Goal: Task Accomplishment & Management: Use online tool/utility

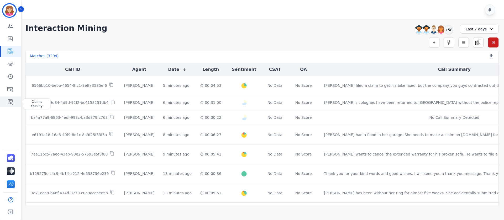
click at [8, 105] on icon "Sidebar" at bounding box center [10, 102] width 6 height 6
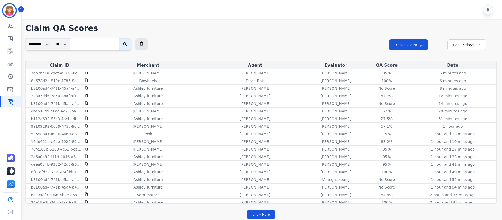
click at [92, 44] on input "search" at bounding box center [94, 44] width 49 height 12
paste input "**********"
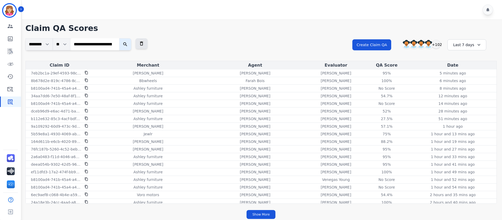
scroll to position [0, 35]
type input "**********"
click at [133, 45] on icon "submit" at bounding box center [130, 44] width 5 height 5
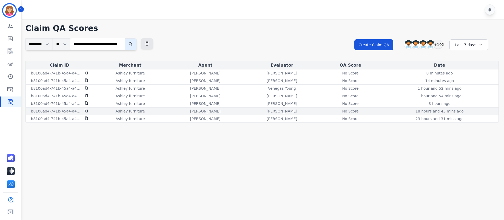
click at [348, 110] on div "No Score" at bounding box center [350, 111] width 24 height 5
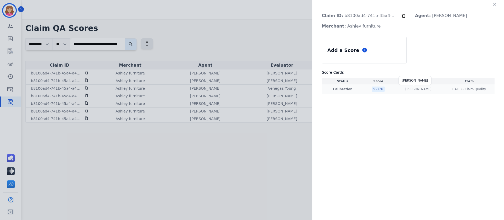
click at [414, 88] on p "[PERSON_NAME]" at bounding box center [418, 89] width 26 height 4
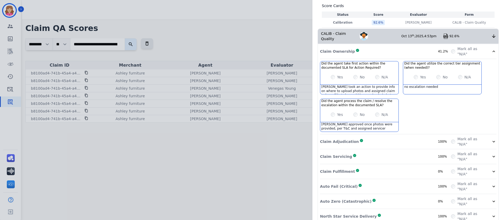
scroll to position [71, 0]
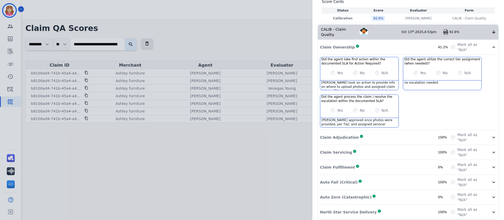
click at [491, 135] on icon at bounding box center [493, 137] width 5 height 5
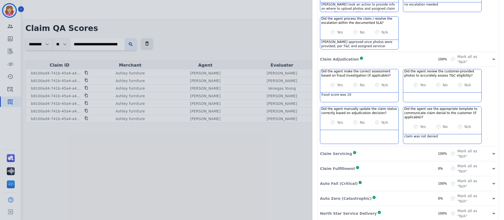
scroll to position [150, 0]
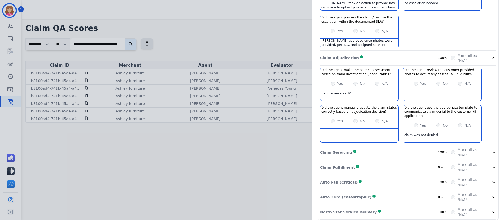
click at [492, 150] on icon at bounding box center [493, 152] width 5 height 5
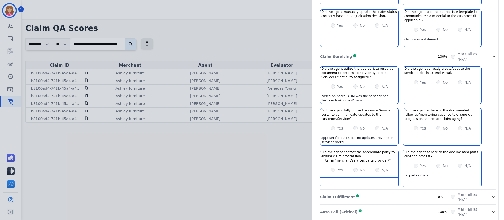
scroll to position [247, 0]
click at [491, 194] on icon at bounding box center [493, 196] width 5 height 5
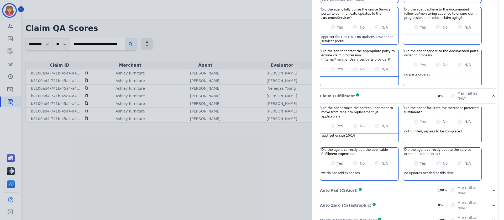
scroll to position [351, 0]
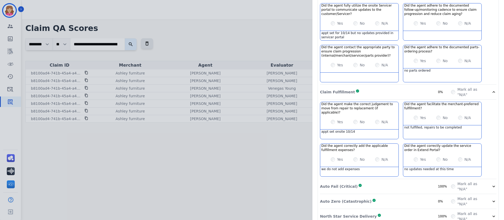
click at [492, 186] on icon at bounding box center [493, 187] width 3 height 2
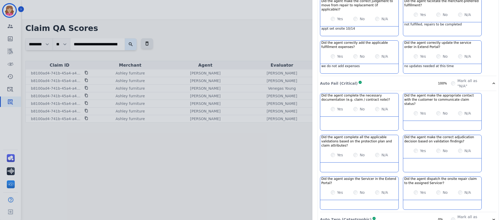
scroll to position [464, 0]
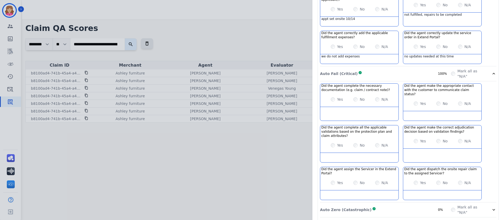
click at [491, 207] on icon at bounding box center [493, 209] width 5 height 5
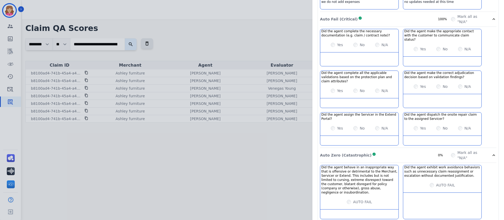
scroll to position [518, 0]
drag, startPoint x: 502, startPoint y: 161, endPoint x: 503, endPoint y: 140, distance: 21.0
click at [503, 140] on div "Claim ID: b8100ad4-741b-45a4-a4d7-5f668de04e32 Agent: [PERSON_NAME] Merchant: A…" at bounding box center [252, 110] width 504 height 220
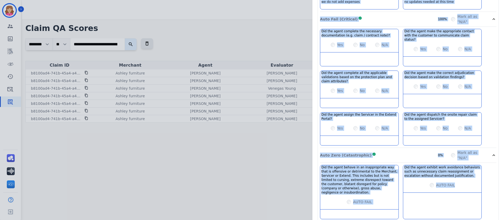
click at [489, 108] on div "Did the agent complete the necessary documentation (e.g. claim / contract note)…" at bounding box center [408, 88] width 176 height 119
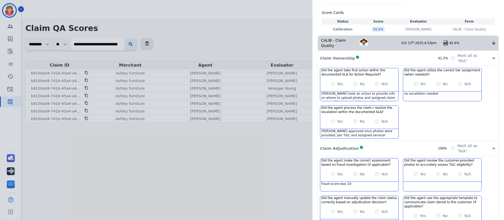
scroll to position [0, 0]
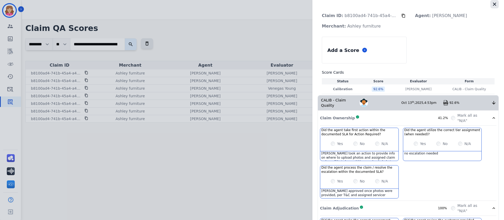
click at [492, 3] on icon "button" at bounding box center [494, 4] width 5 height 5
